Goal: Obtain resource: Download file/media

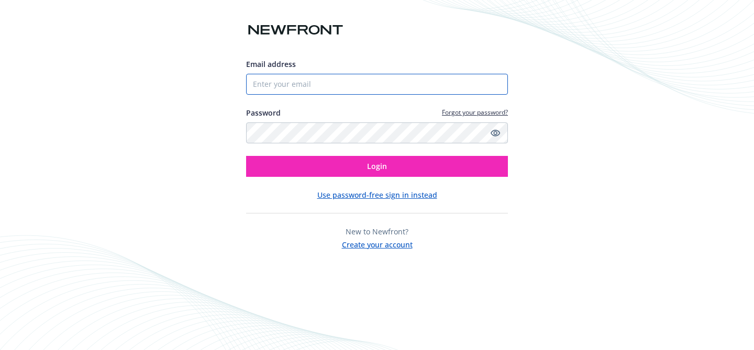
type input "[EMAIL_ADDRESS][DOMAIN_NAME]"
click at [337, 84] on input "[EMAIL_ADDRESS][DOMAIN_NAME]" at bounding box center [377, 84] width 262 height 21
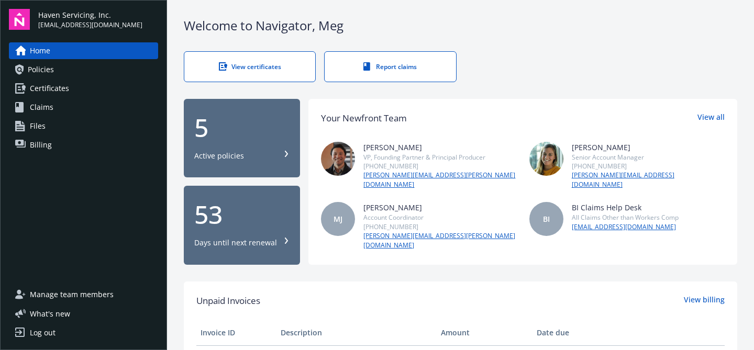
click at [45, 75] on span "Policies" at bounding box center [41, 69] width 26 height 17
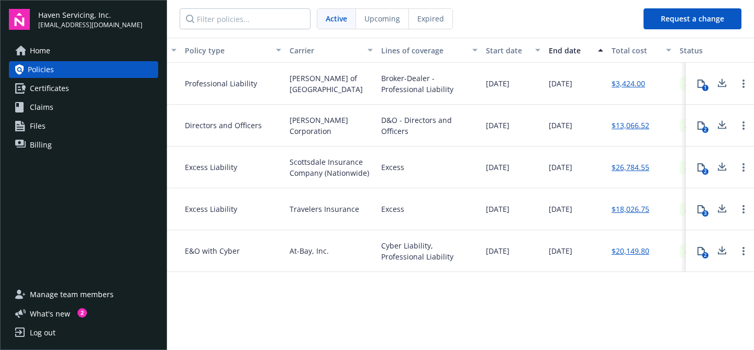
scroll to position [0, 277]
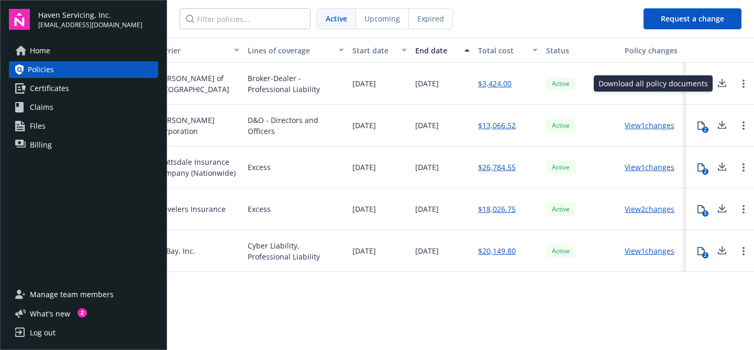
click at [720, 84] on icon at bounding box center [722, 83] width 13 height 13
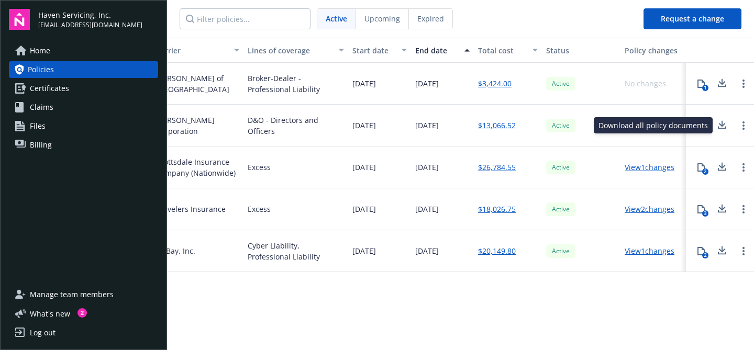
click at [725, 125] on icon at bounding box center [722, 125] width 13 height 13
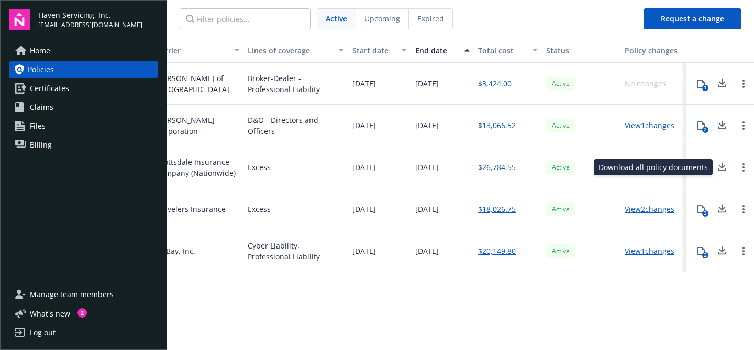
click at [724, 168] on icon at bounding box center [722, 167] width 13 height 13
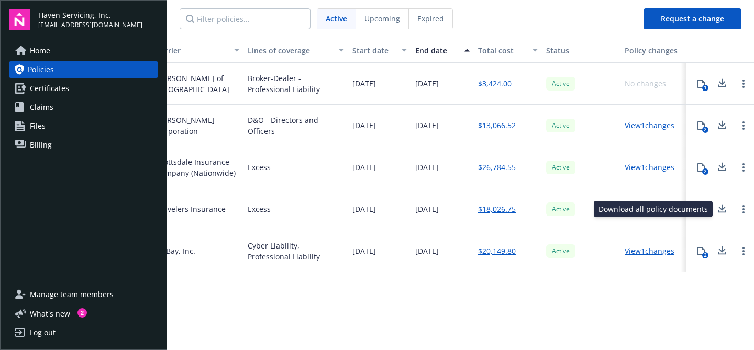
click at [722, 208] on icon at bounding box center [722, 207] width 7 height 6
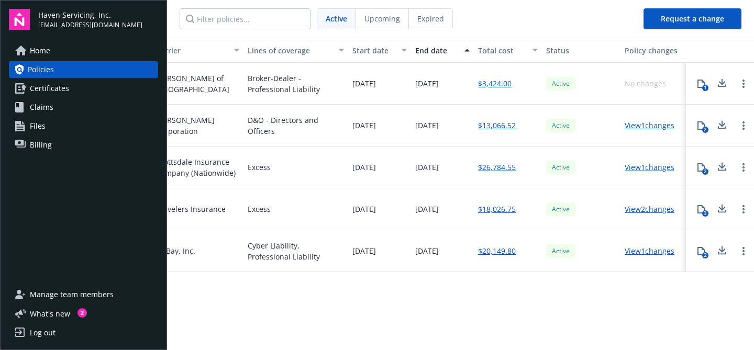
click at [722, 252] on icon at bounding box center [722, 249] width 7 height 6
click at [478, 13] on nav "Active Upcoming Expired" at bounding box center [401, 19] width 468 height 38
click at [727, 86] on icon at bounding box center [722, 83] width 13 height 13
click at [721, 127] on icon at bounding box center [722, 125] width 13 height 13
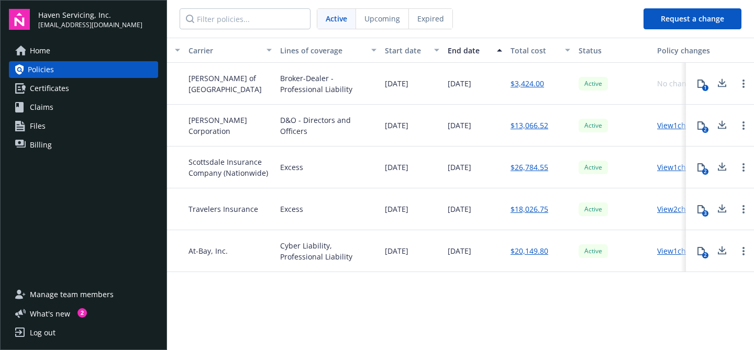
scroll to position [0, 243]
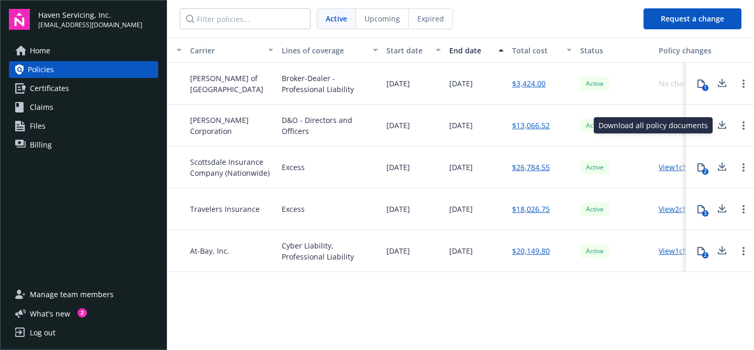
click at [724, 165] on icon at bounding box center [722, 167] width 13 height 13
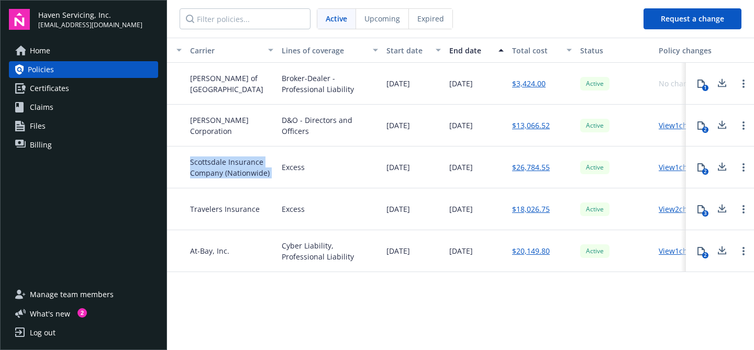
drag, startPoint x: 206, startPoint y: 158, endPoint x: 281, endPoint y: 169, distance: 75.2
click at [281, 169] on div "EKS3527190 Excess Liability Scottsdale Insurance Company (Nationwide) Excess 06…" at bounding box center [356, 168] width 864 height 42
copy span "Scottsdale Insurance Company (Nationwide)"
click at [726, 211] on icon at bounding box center [722, 209] width 13 height 13
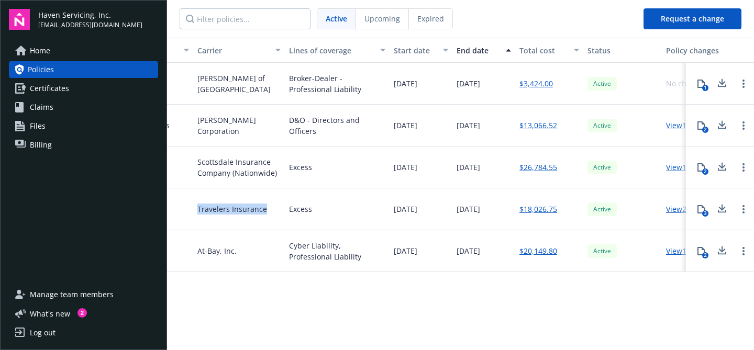
drag, startPoint x: 199, startPoint y: 208, endPoint x: 268, endPoint y: 209, distance: 69.1
click at [268, 209] on div "Travelers Insurance" at bounding box center [239, 210] width 92 height 42
copy span "Travelers Insurance"
click at [723, 252] on icon at bounding box center [722, 251] width 13 height 13
drag, startPoint x: 319, startPoint y: 257, endPoint x: 290, endPoint y: 247, distance: 31.1
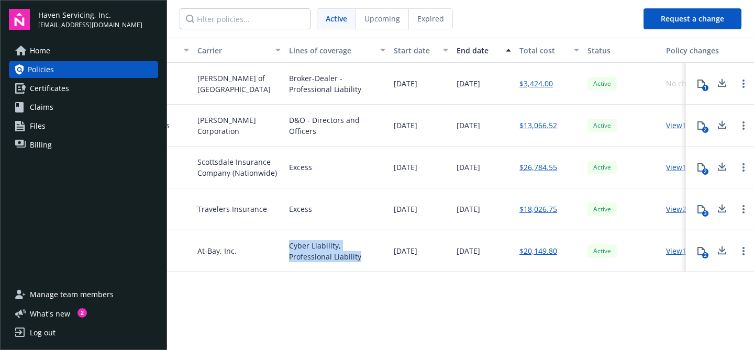
click at [290, 247] on div "Cyber Liability, Professional Liability" at bounding box center [337, 251] width 96 height 22
copy div "Cyber Liability, Professional Liability"
click at [725, 252] on icon at bounding box center [722, 251] width 13 height 13
